Goal: Share content: Share content

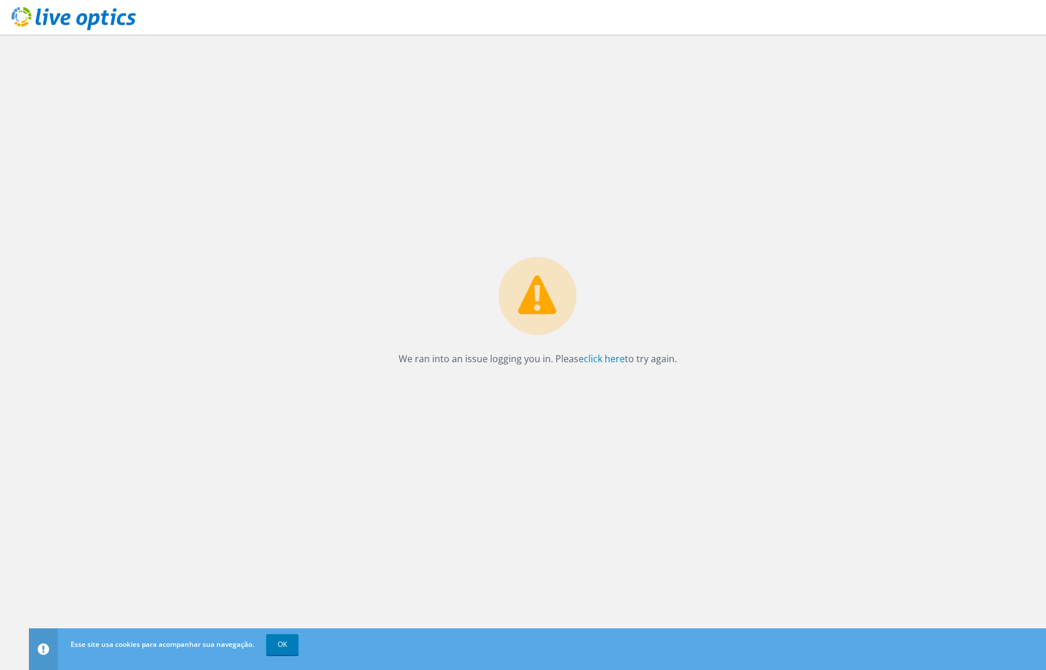
click at [110, 27] on icon at bounding box center [74, 19] width 124 height 24
click at [362, 202] on div "We ran into an issue logging you in. Please click here to try again." at bounding box center [537, 352] width 1017 height 635
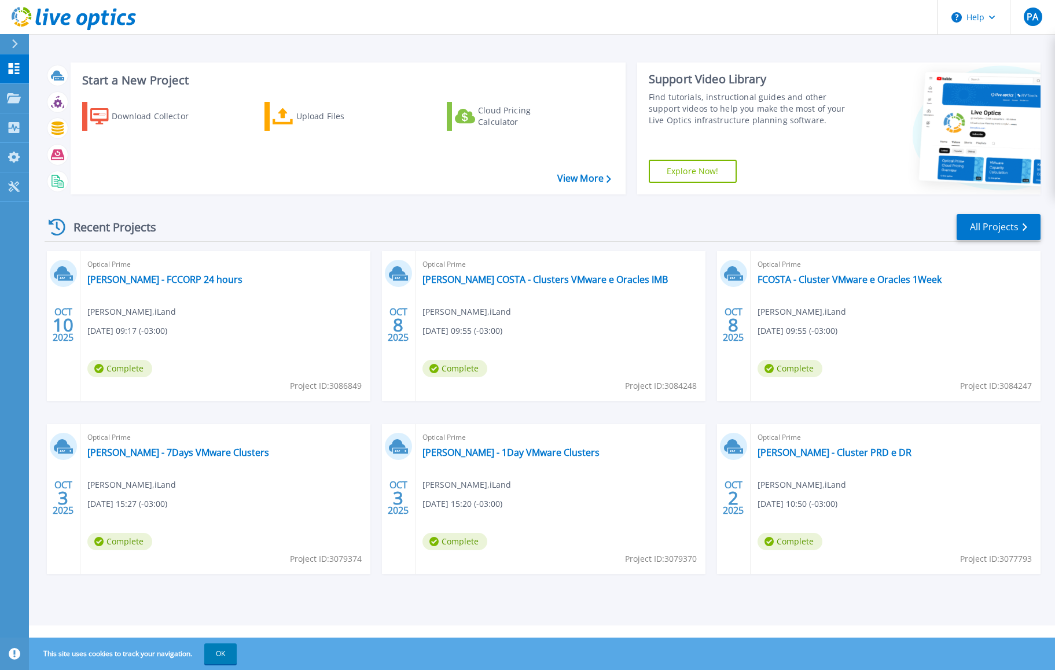
click at [13, 41] on icon at bounding box center [15, 43] width 6 height 9
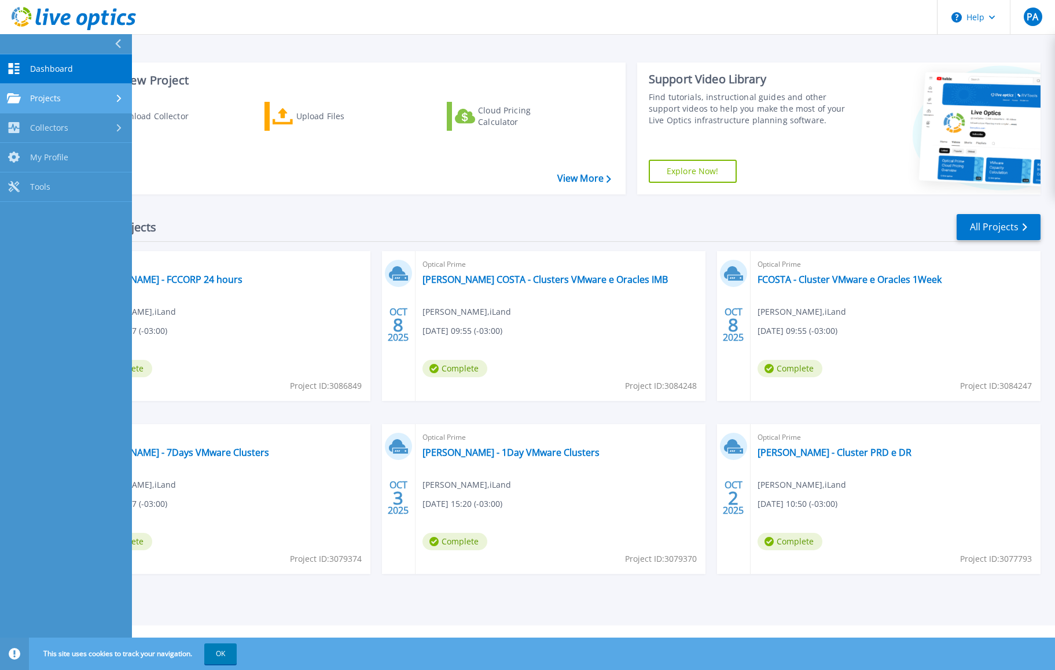
click at [63, 100] on div "Projects" at bounding box center [66, 98] width 118 height 10
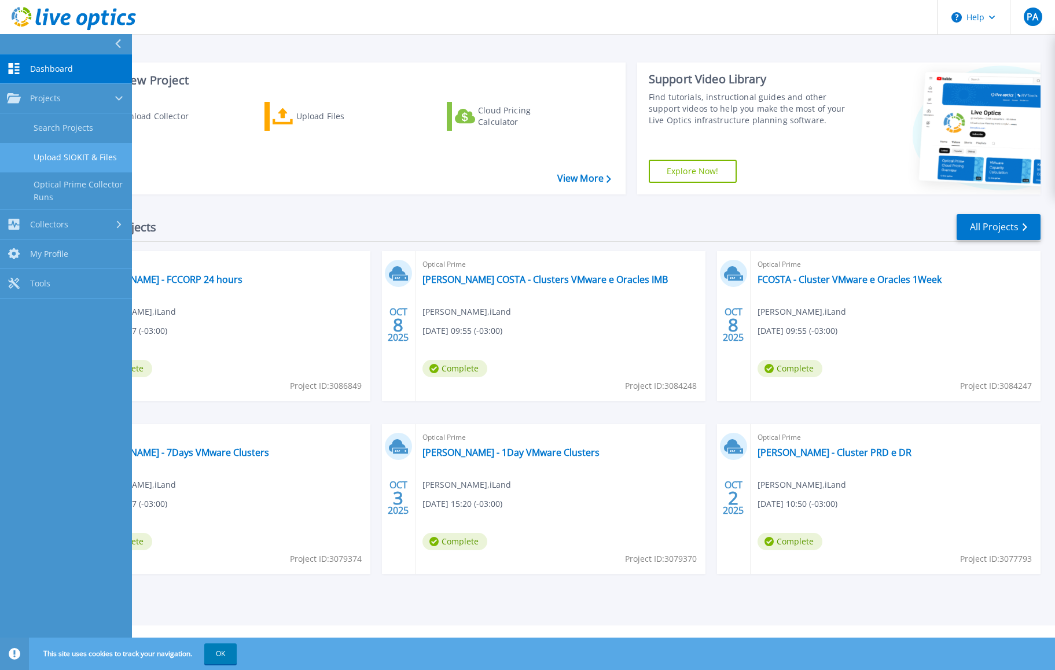
drag, startPoint x: 85, startPoint y: 158, endPoint x: 112, endPoint y: 162, distance: 27.5
click at [85, 159] on link "Upload SIOKIT & Files" at bounding box center [66, 158] width 132 height 30
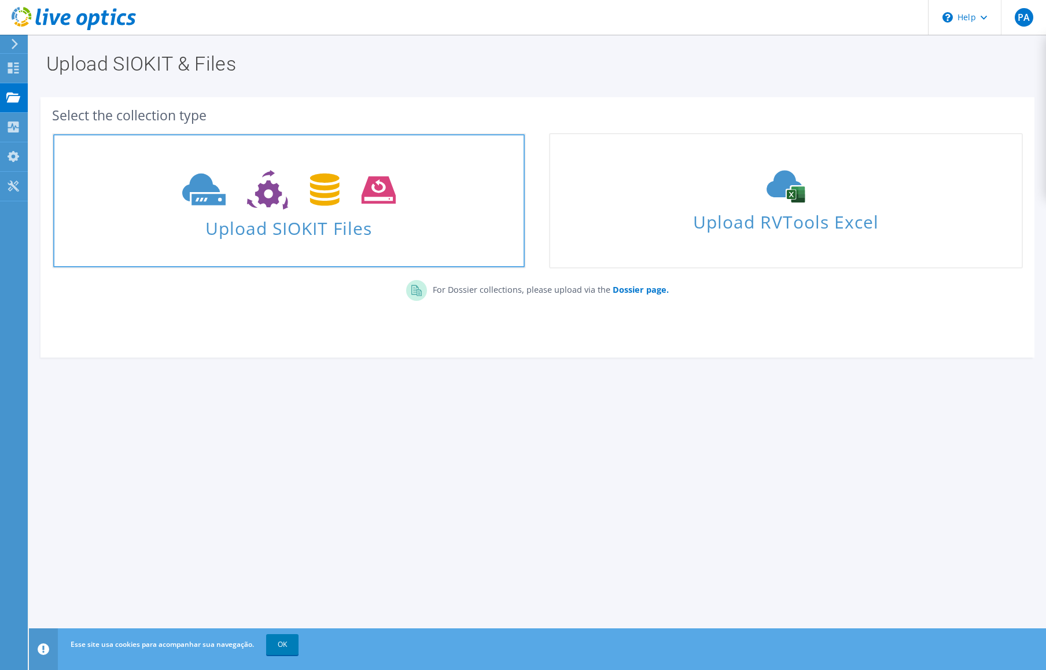
click at [332, 231] on span "Upload SIOKIT Files" at bounding box center [289, 224] width 472 height 25
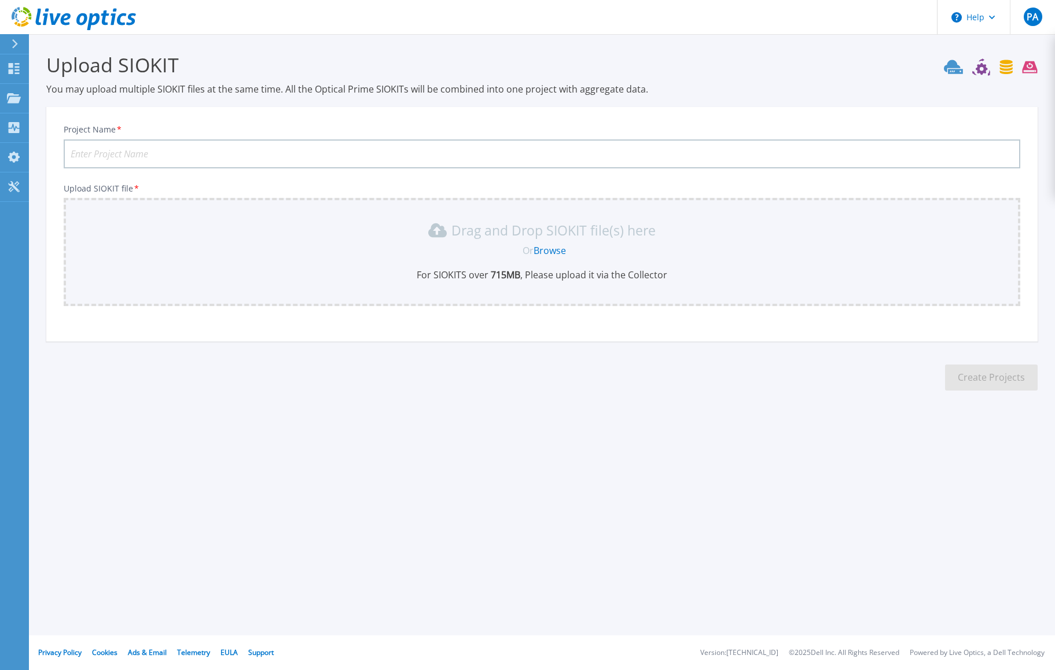
click at [155, 159] on input "Project Name *" at bounding box center [542, 153] width 957 height 29
click at [495, 423] on div "Upload SIOKIT You may upload multiple SIOKIT files at the same time. All the Op…" at bounding box center [527, 230] width 1055 height 461
click at [532, 356] on section "Upload SIOKIT You may upload multiple SIOKIT files at the same time. All the Op…" at bounding box center [542, 225] width 1026 height 382
click at [534, 403] on section "Upload SIOKIT You may upload multiple SIOKIT files at the same time. All the Op…" at bounding box center [542, 225] width 1026 height 382
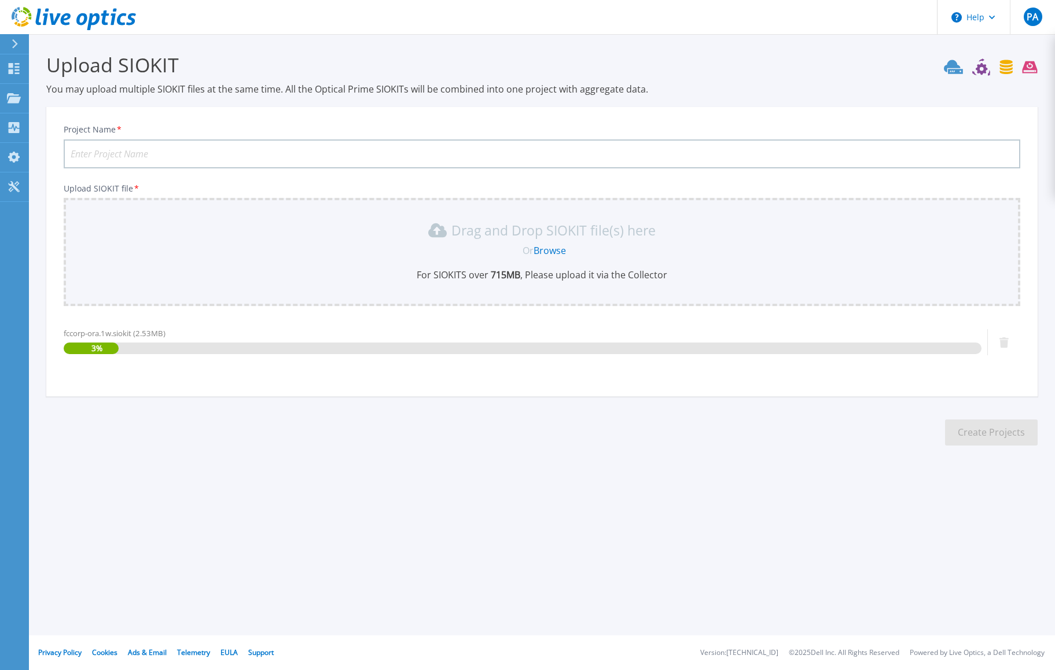
click at [147, 159] on input "Project Name *" at bounding box center [542, 153] width 957 height 29
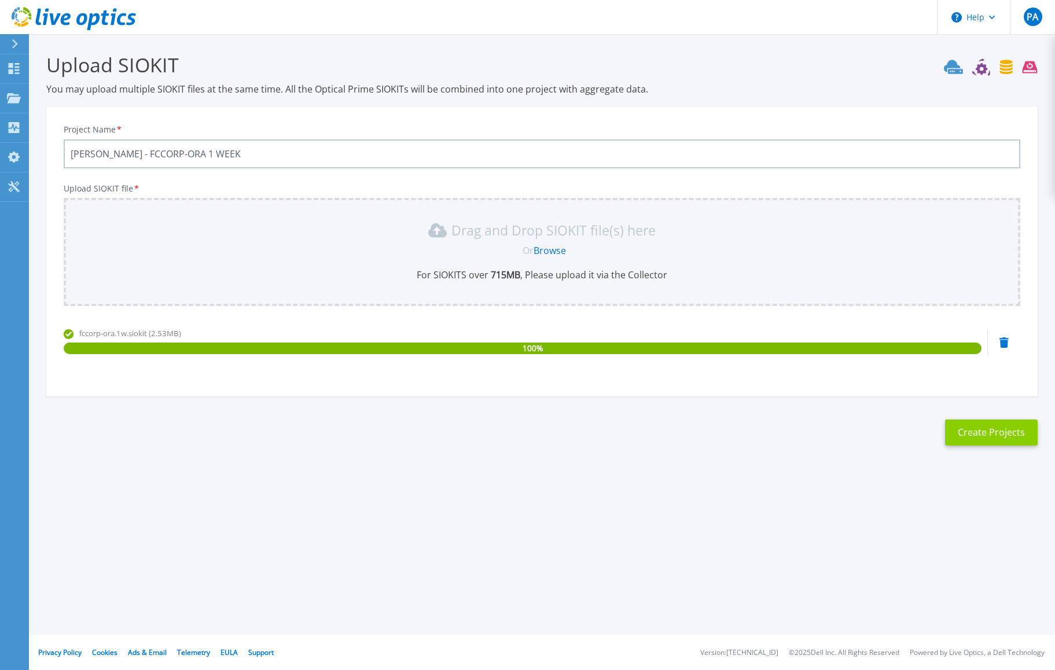
type input "[PERSON_NAME] - FCCORP-ORA 1 WEEK"
click at [1006, 432] on button "Create Projects" at bounding box center [991, 433] width 93 height 26
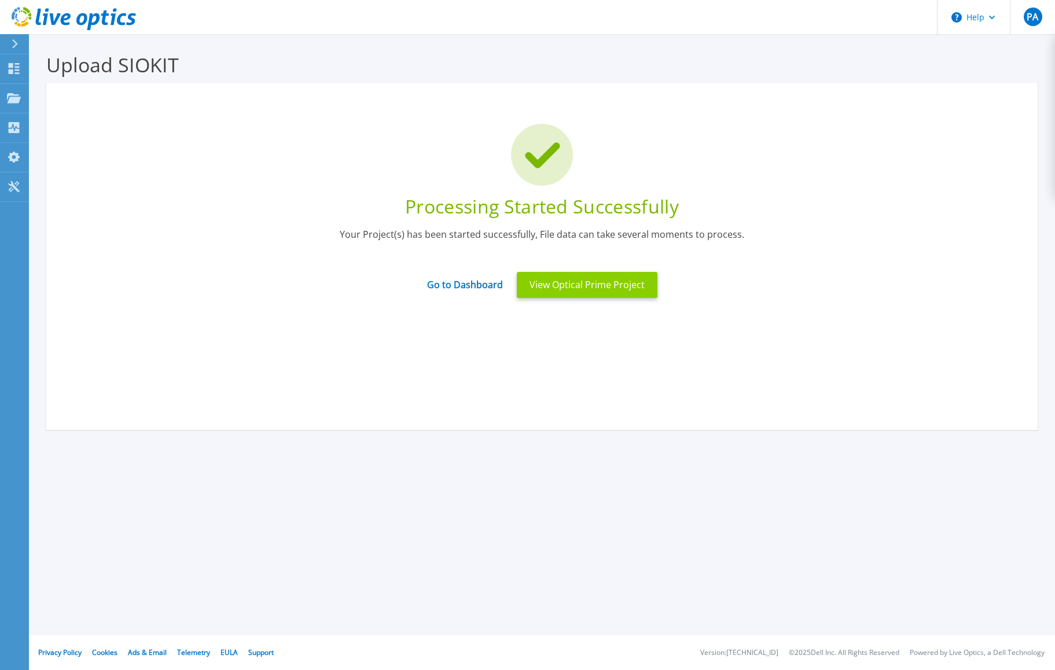
click at [599, 288] on button "View Optical Prime Project" at bounding box center [587, 285] width 141 height 26
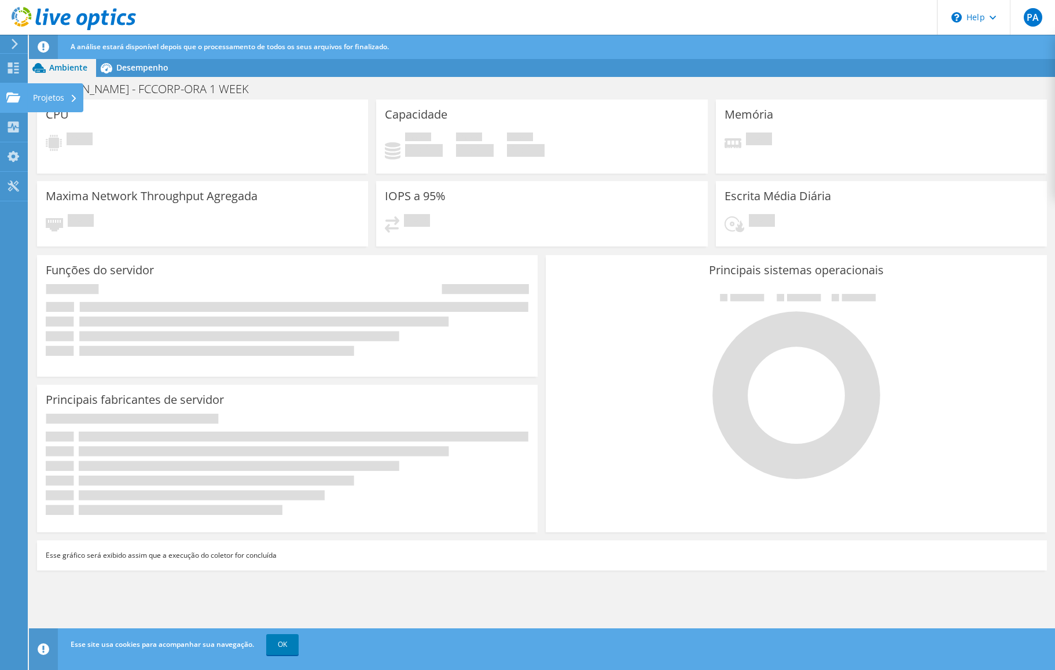
click at [19, 100] on icon at bounding box center [13, 97] width 14 height 11
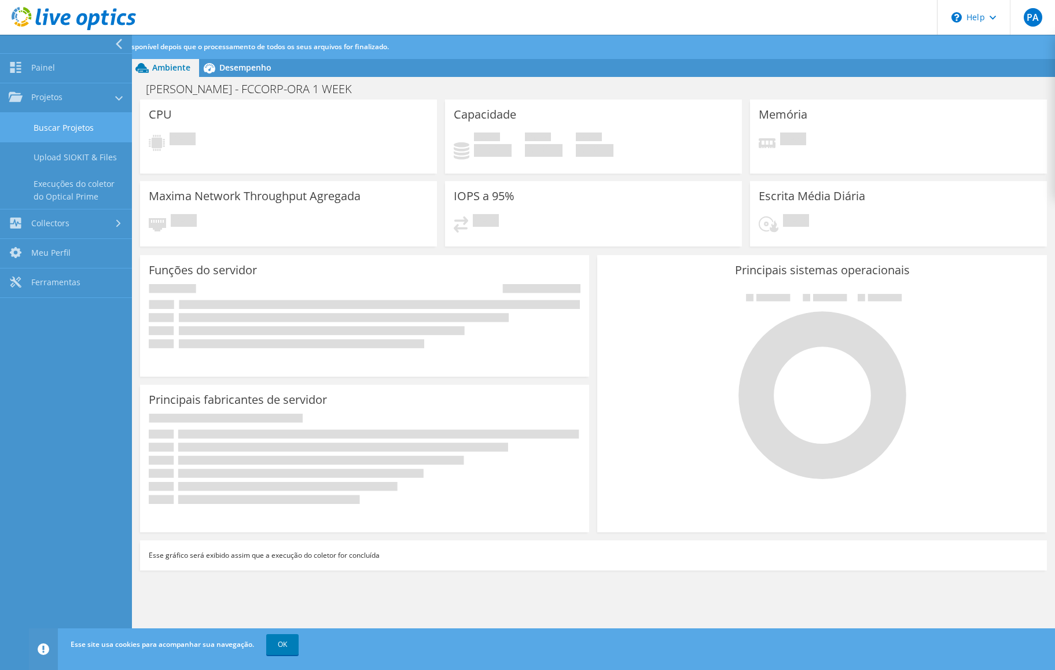
click at [56, 124] on link "Buscar Projetos" at bounding box center [66, 128] width 132 height 30
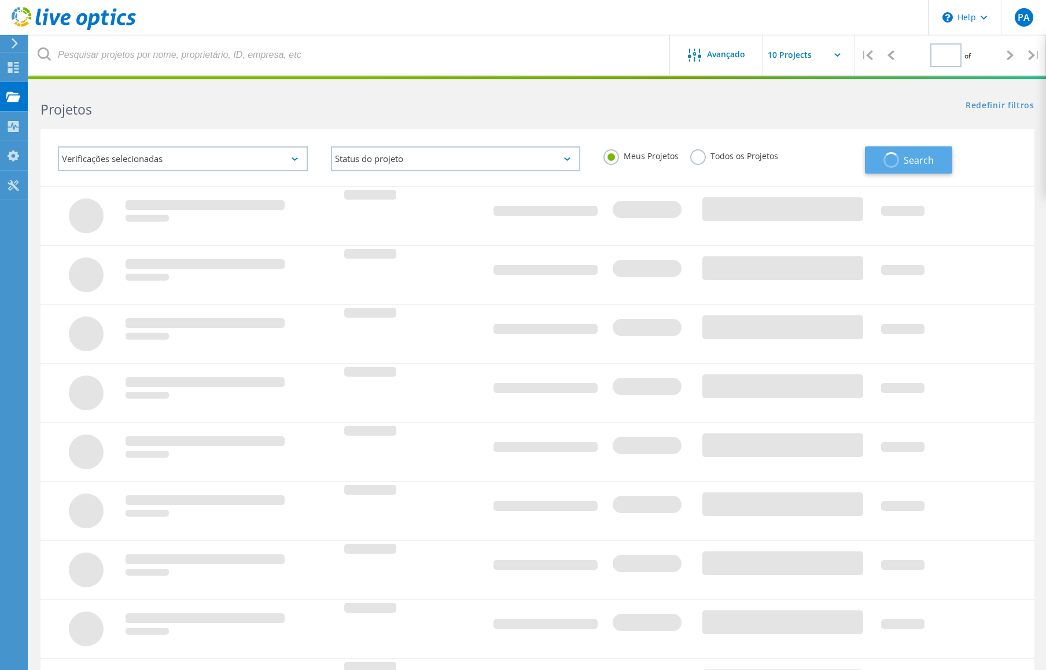
type input "1"
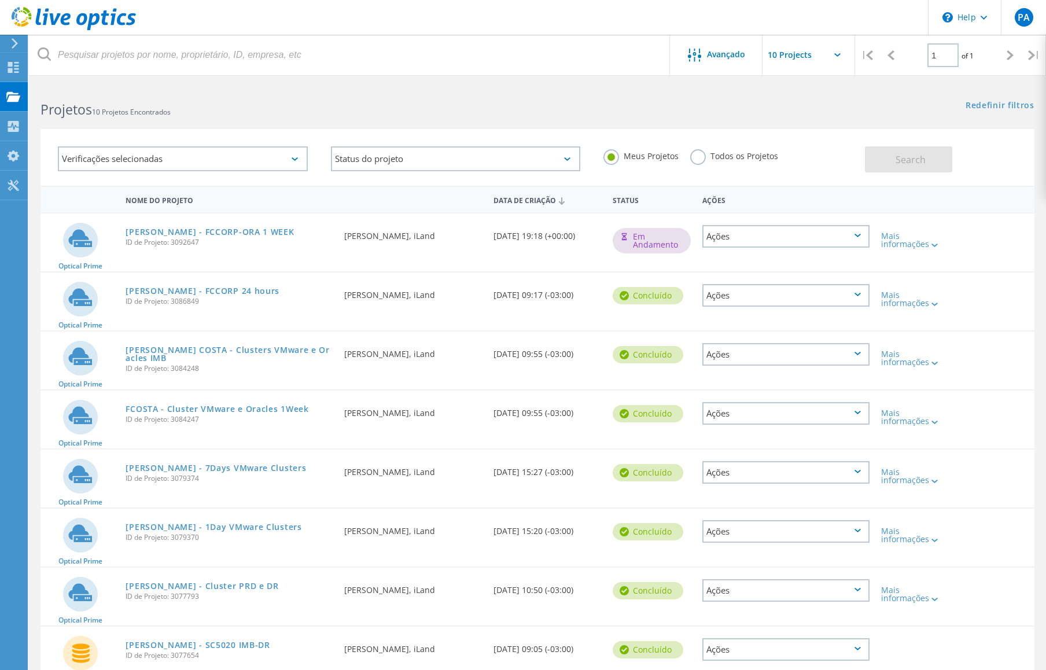
click at [825, 236] on div "Ações" at bounding box center [786, 236] width 167 height 23
click at [756, 248] on div "Compartilhar" at bounding box center [786, 246] width 165 height 18
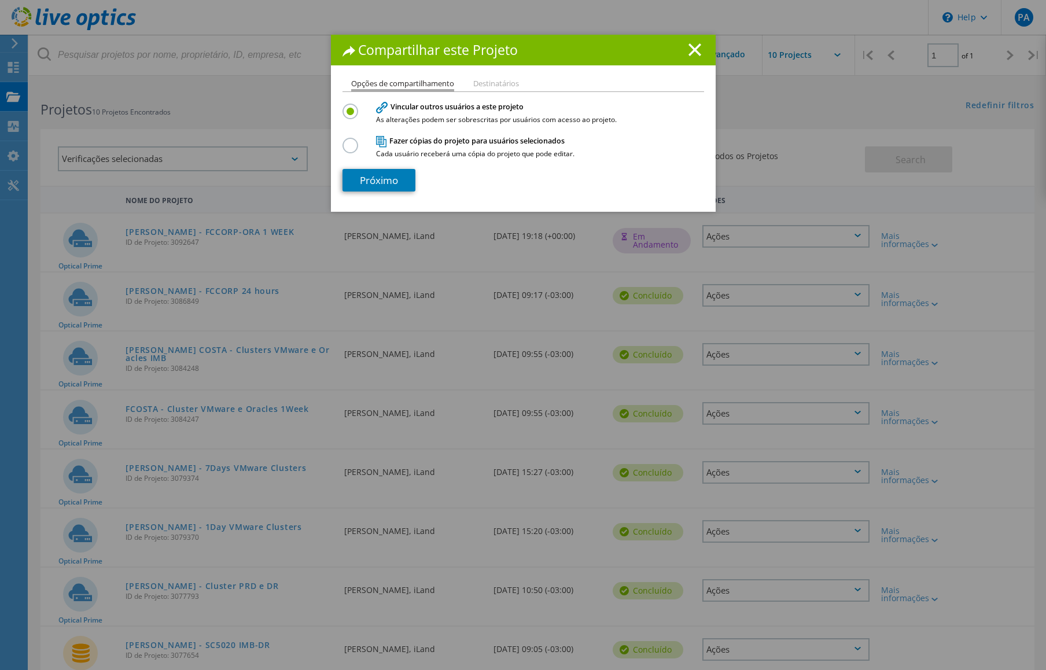
click at [496, 85] on li "Destinatários" at bounding box center [496, 84] width 46 height 9
click at [495, 87] on li "Destinatários" at bounding box center [496, 84] width 46 height 9
click at [496, 87] on li "Destinatários" at bounding box center [496, 84] width 46 height 9
drag, startPoint x: 382, startPoint y: 187, endPoint x: 378, endPoint y: 171, distance: 16.1
click at [381, 187] on link "Próximo" at bounding box center [379, 180] width 73 height 23
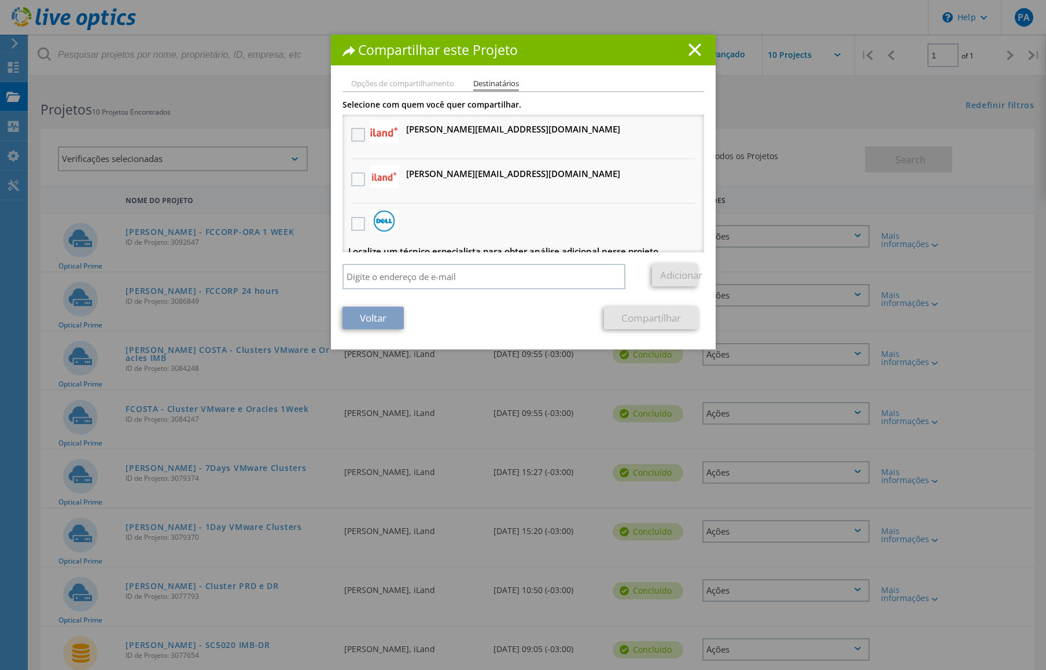
click at [358, 128] on div at bounding box center [358, 135] width 20 height 24
drag, startPoint x: 356, startPoint y: 135, endPoint x: 361, endPoint y: 152, distance: 17.4
click at [357, 136] on label at bounding box center [359, 135] width 17 height 14
click at [0, 0] on input "checkbox" at bounding box center [0, 0] width 0 height 0
click at [355, 177] on label at bounding box center [359, 179] width 17 height 14
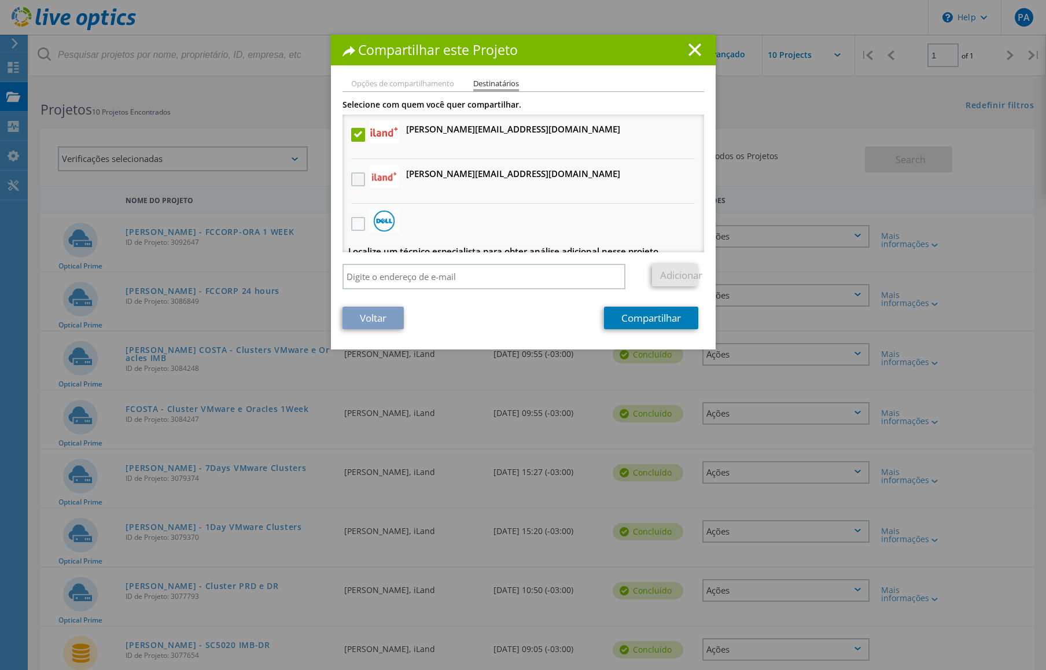
click at [0, 0] on input "checkbox" at bounding box center [0, 0] width 0 height 0
click at [655, 315] on link "Compartilhar" at bounding box center [651, 318] width 94 height 23
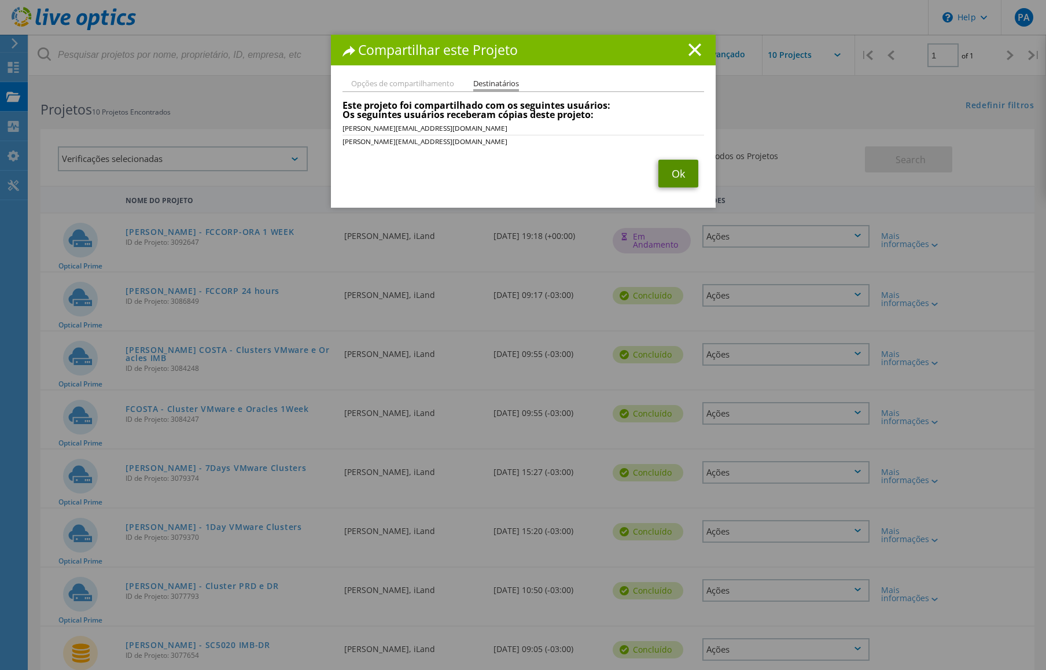
click at [671, 179] on link "Ok" at bounding box center [679, 174] width 40 height 28
